Goal: Task Accomplishment & Management: Use online tool/utility

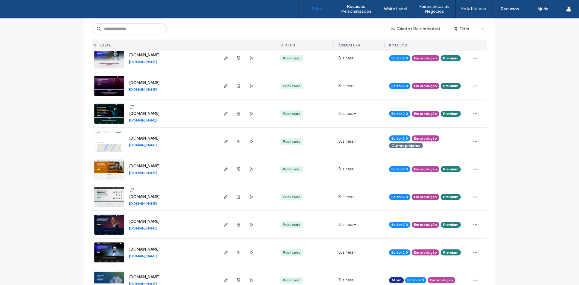
scroll to position [272, 0]
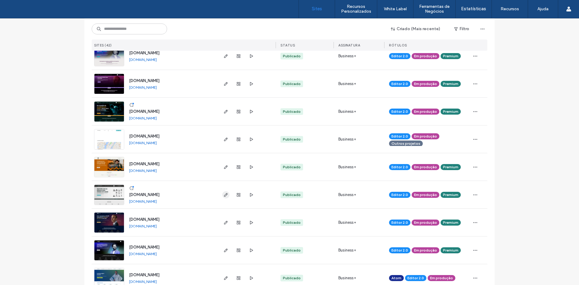
click at [222, 196] on span "button" at bounding box center [225, 194] width 7 height 7
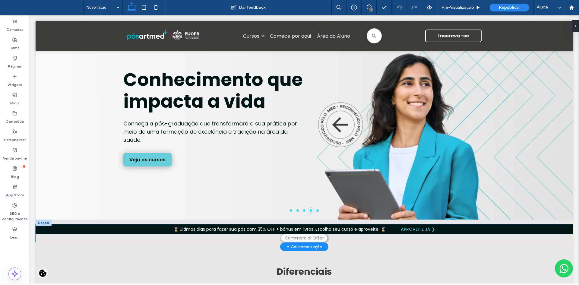
click at [226, 230] on p "⌛ Últimos dias para fazer sua pós com 35% OFF + bônus em livros. Escolha seu cu…" at bounding box center [304, 229] width 262 height 6
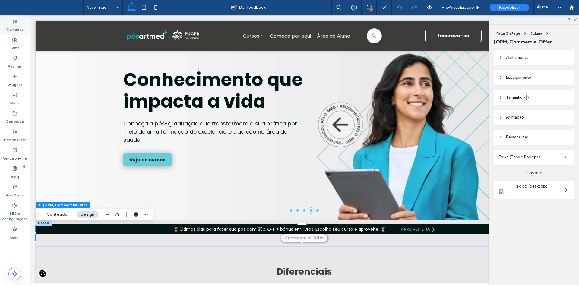
click at [13, 24] on label "Camadas" at bounding box center [14, 28] width 17 height 8
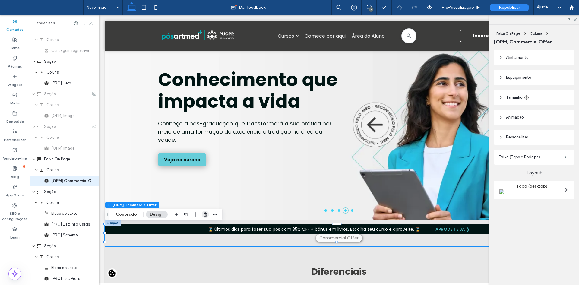
scroll to position [204, 0]
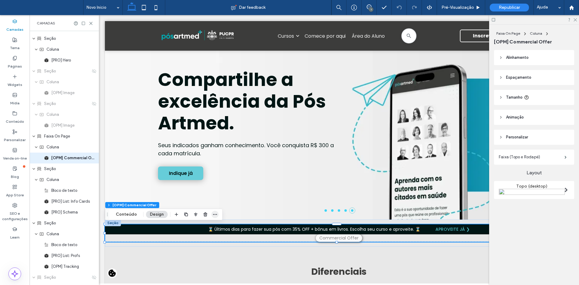
click at [214, 214] on use "button" at bounding box center [215, 214] width 4 height 1
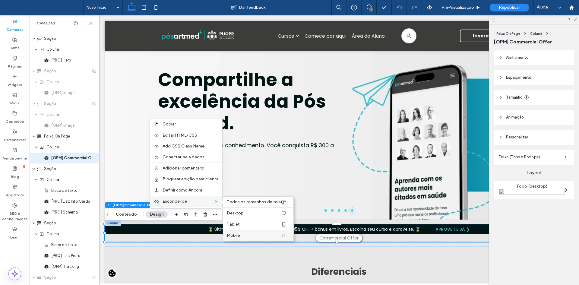
click at [257, 236] on label "Mobile" at bounding box center [254, 235] width 54 height 5
click at [251, 227] on div "Tablet" at bounding box center [258, 224] width 70 height 11
click at [249, 214] on label "Desktop" at bounding box center [254, 213] width 54 height 5
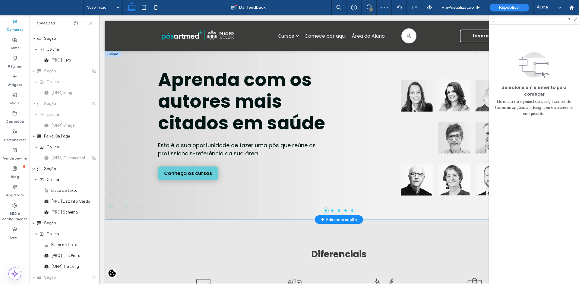
click at [291, 148] on p "Esta é a sua oportunidade de fazer uma pós que reúne os profissionais-referênci…" at bounding box center [248, 149] width 181 height 16
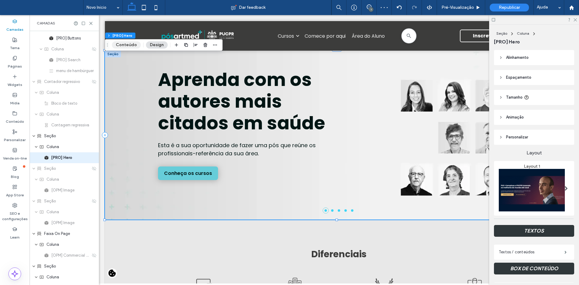
scroll to position [106, 0]
click at [125, 49] on div "Seção Coluna [PRO] Hero Conteúdo Design" at bounding box center [164, 44] width 118 height 11
click at [124, 46] on button "Conteúdo" at bounding box center [126, 44] width 29 height 7
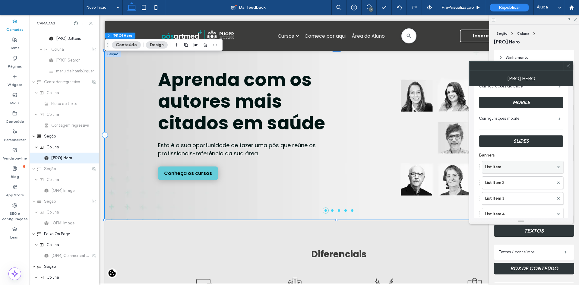
scroll to position [60, 0]
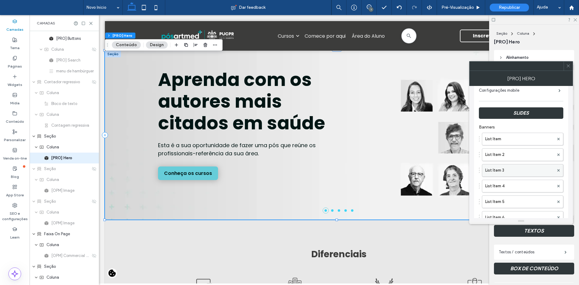
click at [512, 170] on label "List Item 3" at bounding box center [519, 170] width 69 height 12
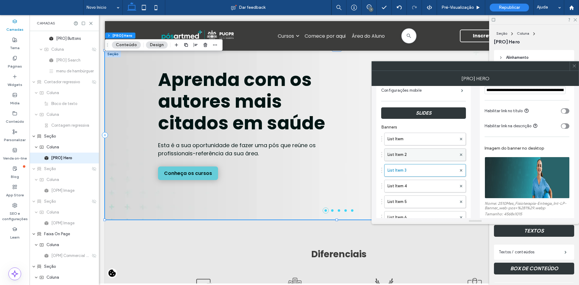
click at [416, 153] on label "List Item 2" at bounding box center [422, 155] width 69 height 12
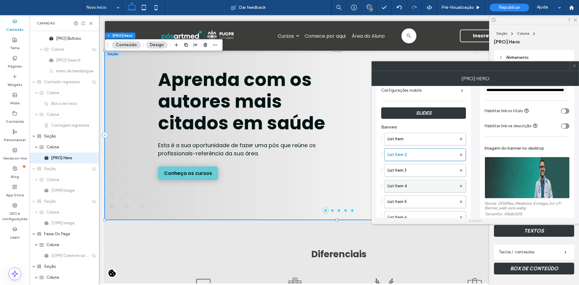
click at [398, 191] on label "List Item 4" at bounding box center [422, 186] width 69 height 12
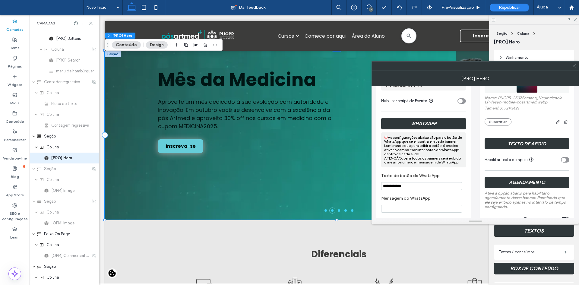
scroll to position [272, 0]
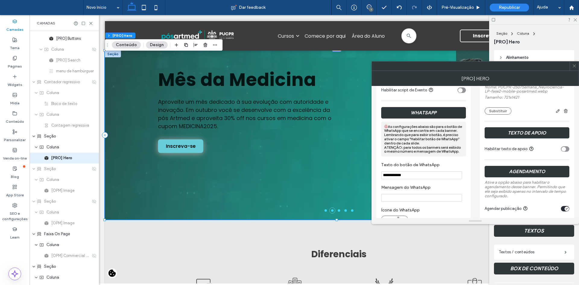
click at [577, 65] on icon at bounding box center [574, 66] width 5 height 5
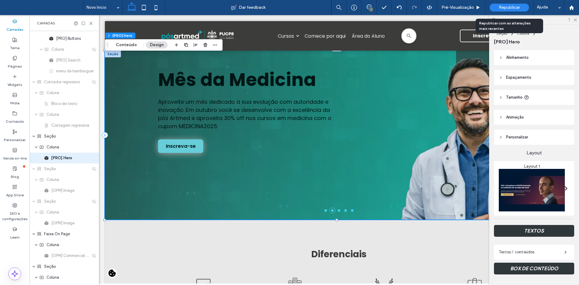
click at [505, 11] on div "Republicar" at bounding box center [509, 8] width 39 height 8
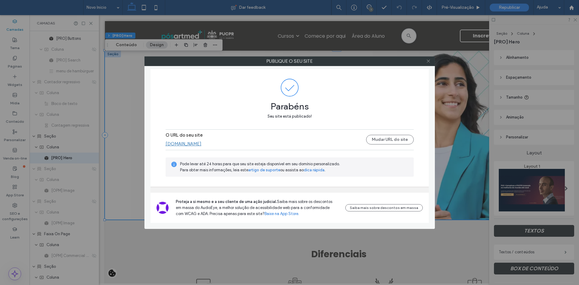
click at [429, 59] on icon at bounding box center [428, 61] width 5 height 5
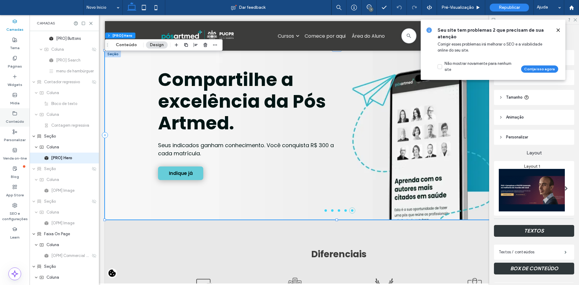
click at [19, 116] on label "Conteúdo" at bounding box center [15, 120] width 18 height 8
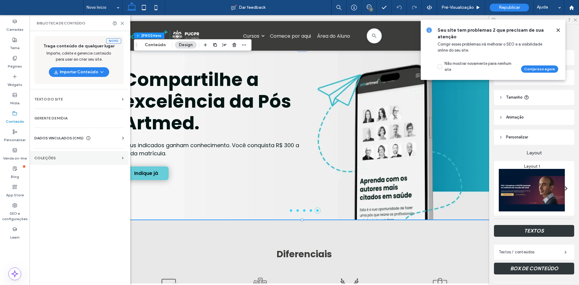
click at [50, 152] on section "COLEÇÕES" at bounding box center [79, 158] width 99 height 14
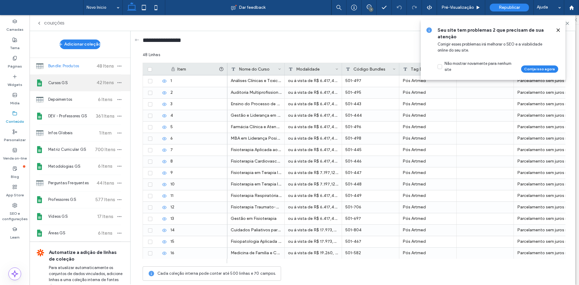
click at [58, 80] on span "Cursos GS" at bounding box center [70, 83] width 45 height 6
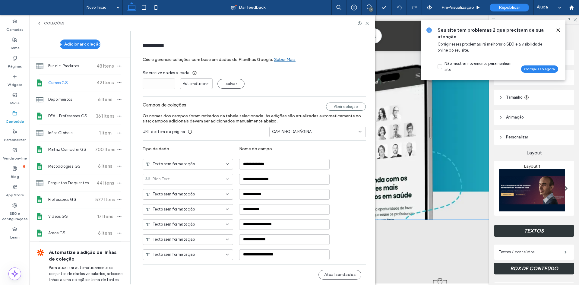
click at [559, 29] on icon at bounding box center [558, 30] width 5 height 5
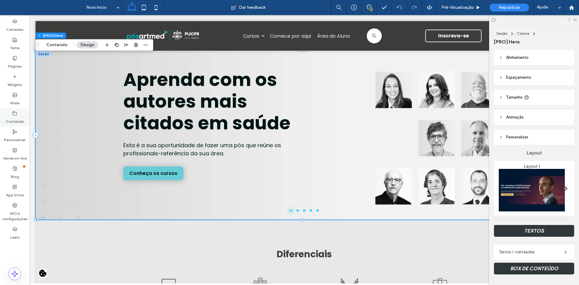
click at [17, 120] on label "Conteúdo" at bounding box center [15, 120] width 18 height 8
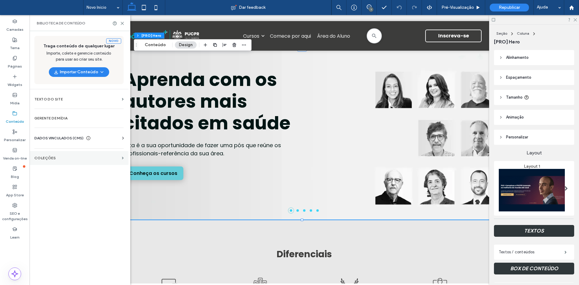
click at [60, 158] on label "COLEÇÕES" at bounding box center [76, 158] width 85 height 4
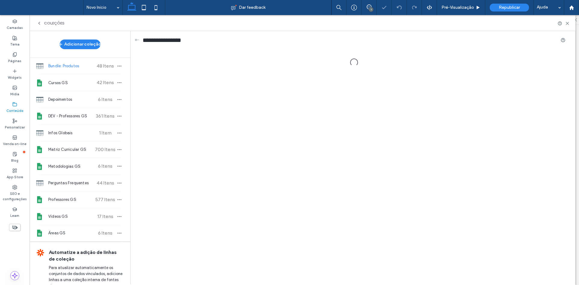
click at [68, 81] on span "Cursos GS" at bounding box center [70, 83] width 45 height 6
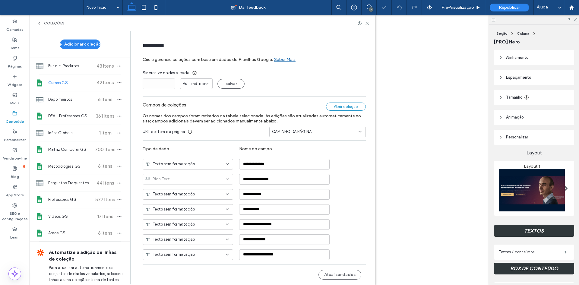
click at [350, 107] on div "Abrir coleção" at bounding box center [346, 107] width 40 height 8
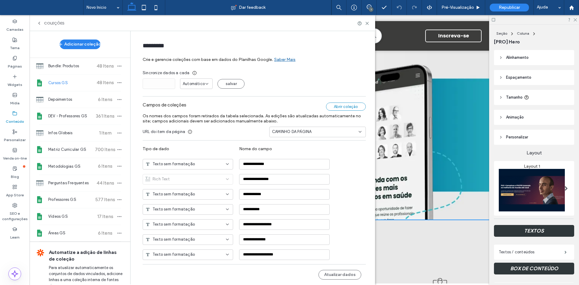
scroll to position [0, 0]
click at [335, 272] on button "Atualizar dados" at bounding box center [340, 275] width 43 height 10
click at [117, 82] on icon "button" at bounding box center [119, 82] width 5 height 5
click at [147, 95] on span "Publicar coleção" at bounding box center [148, 94] width 31 height 6
click at [368, 22] on use at bounding box center [367, 23] width 3 height 3
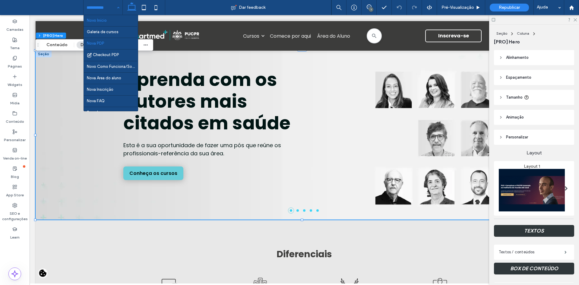
drag, startPoint x: 103, startPoint y: 43, endPoint x: 324, endPoint y: 129, distance: 237.6
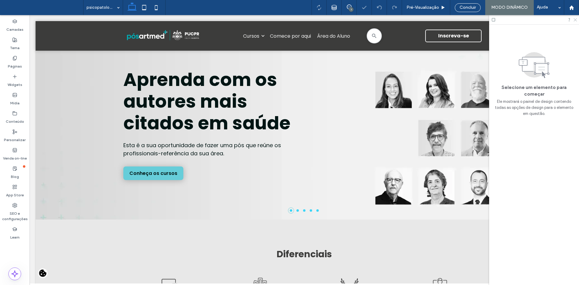
click at [574, 20] on icon at bounding box center [575, 19] width 4 height 4
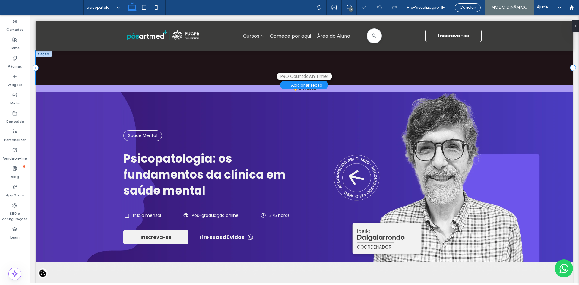
click at [57, 56] on div "Este é um marcador de posição e não aparecerá no site ativo. 00 : 00 : 00 : 00 …" at bounding box center [305, 68] width 538 height 34
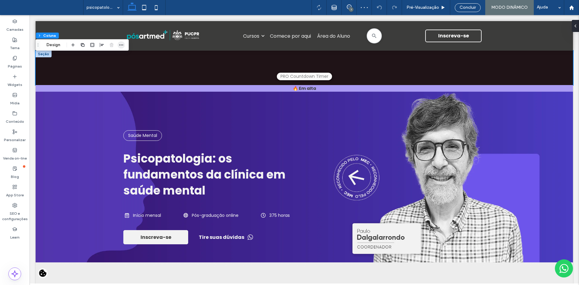
click at [124, 46] on span "button" at bounding box center [121, 44] width 7 height 7
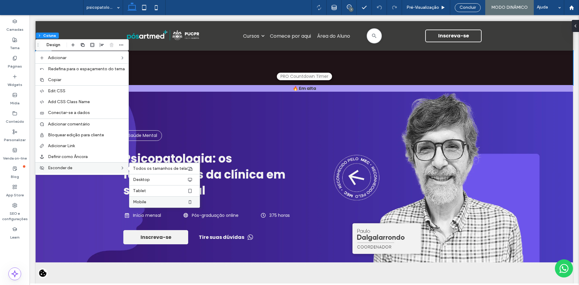
click at [165, 202] on label "Mobile" at bounding box center [160, 202] width 54 height 5
click at [160, 193] on label "Tablet" at bounding box center [160, 191] width 54 height 5
click at [159, 179] on label "Desktop" at bounding box center [160, 179] width 54 height 5
